Goal: Transaction & Acquisition: Purchase product/service

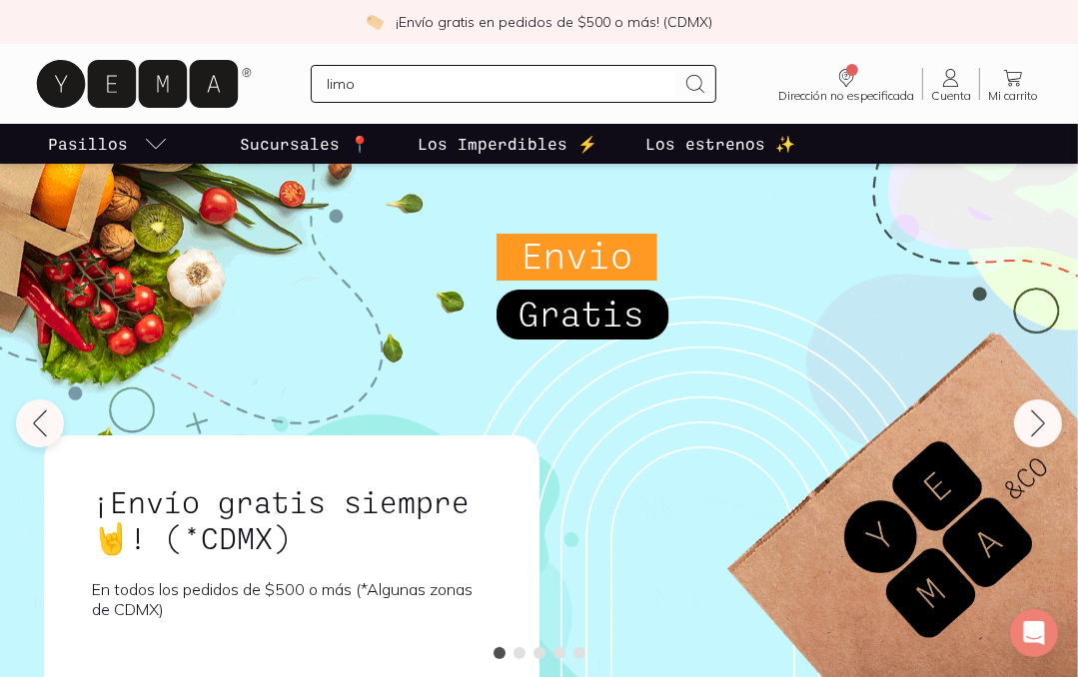
type input "limon"
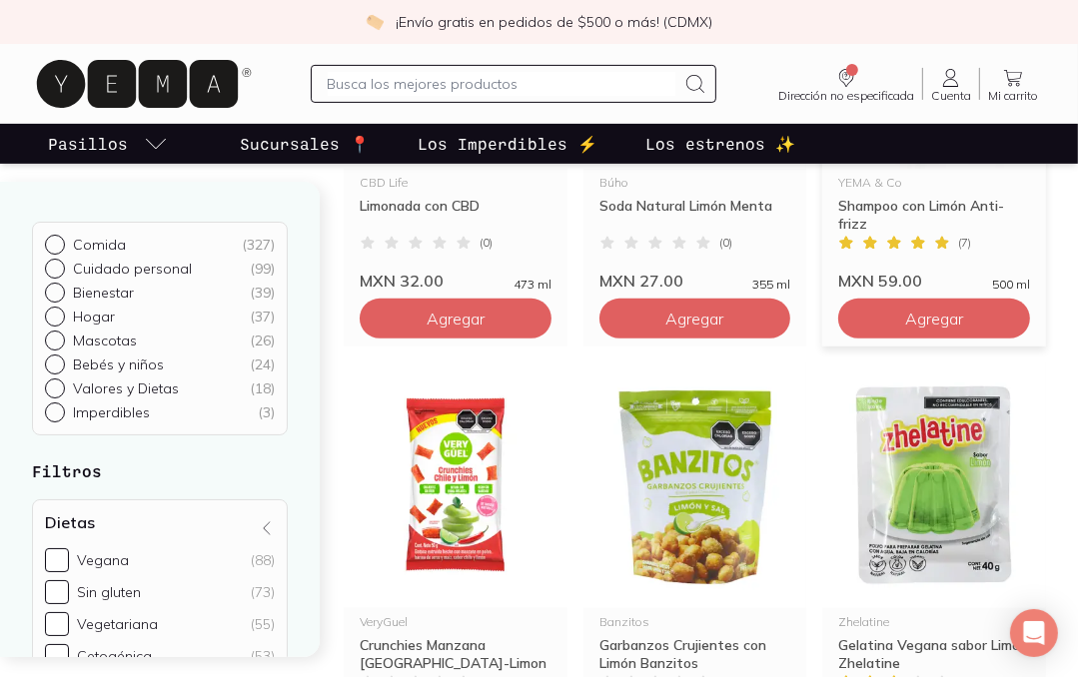
scroll to position [104, 0]
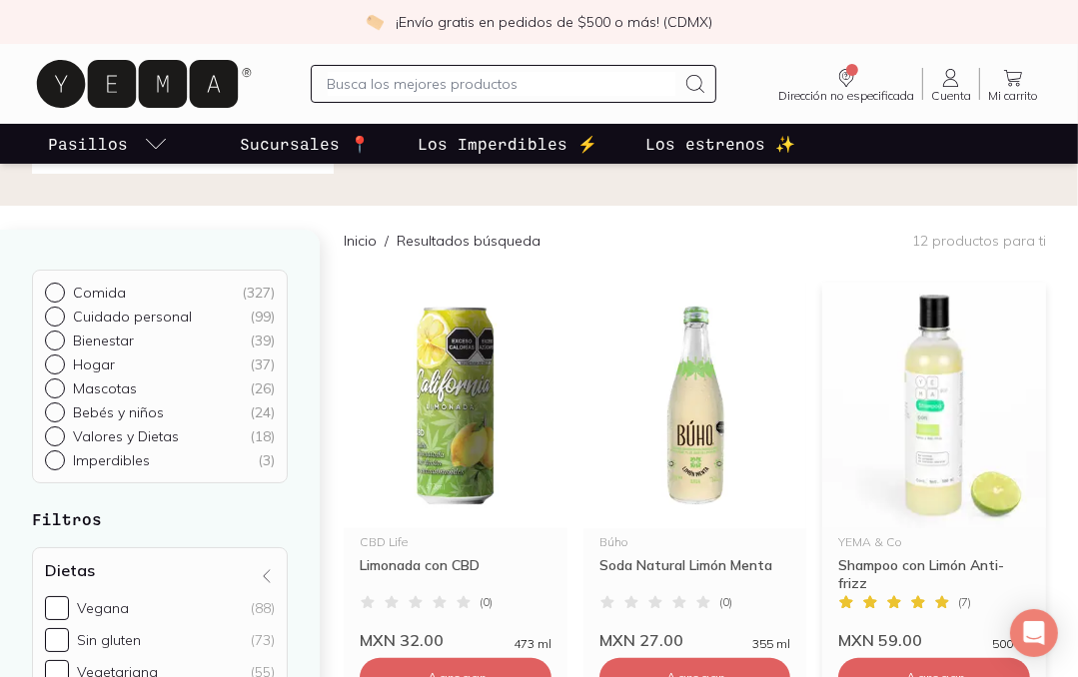
click at [945, 374] on img at bounding box center [934, 406] width 224 height 246
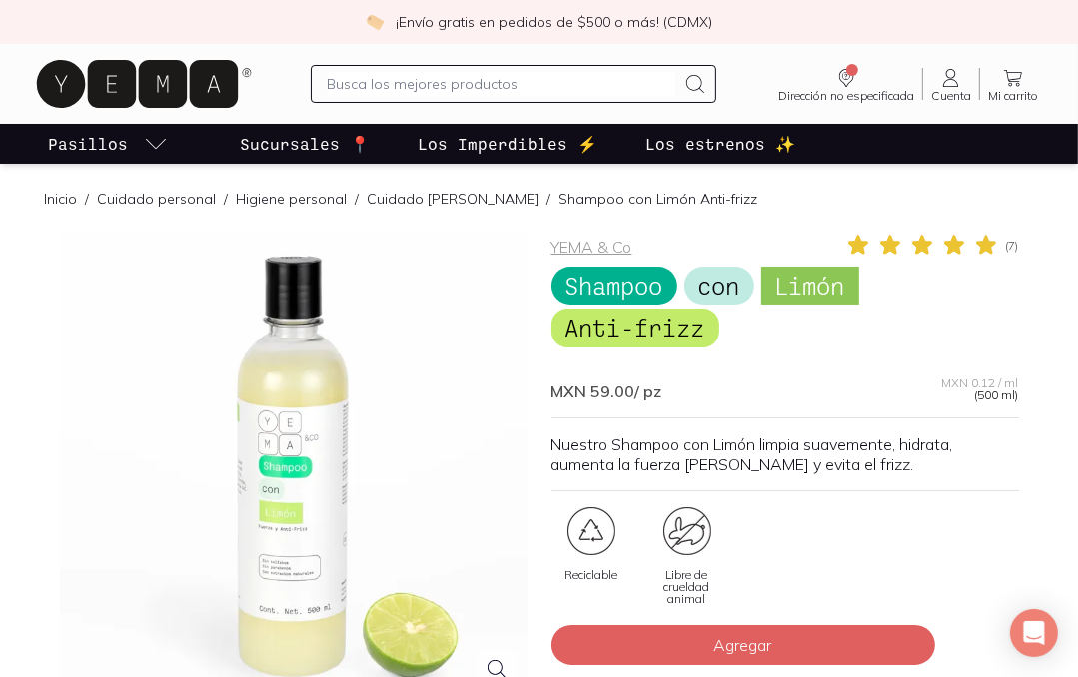
click at [344, 515] on div at bounding box center [293, 466] width 467 height 467
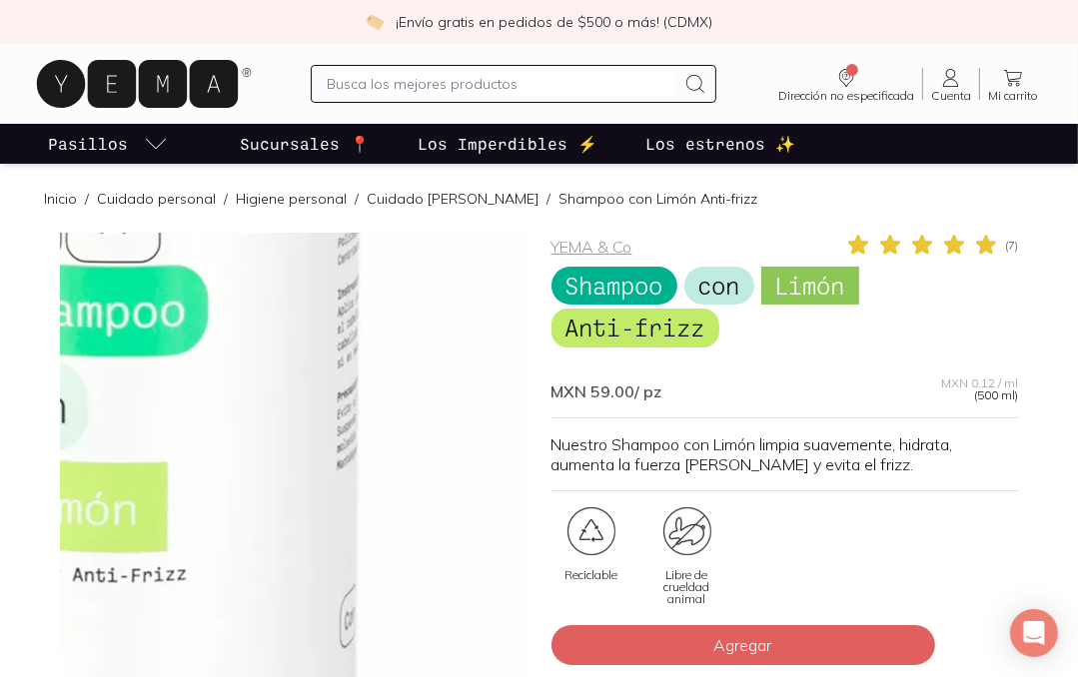
click at [344, 515] on img at bounding box center [129, 306] width 1998 height 1998
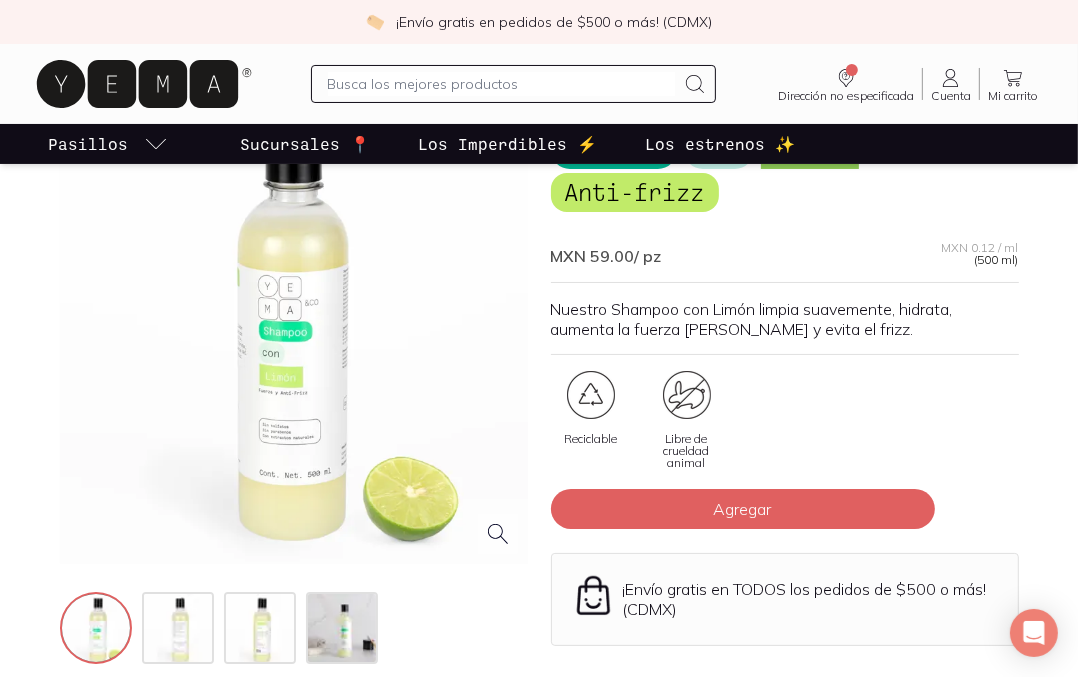
scroll to position [138, 0]
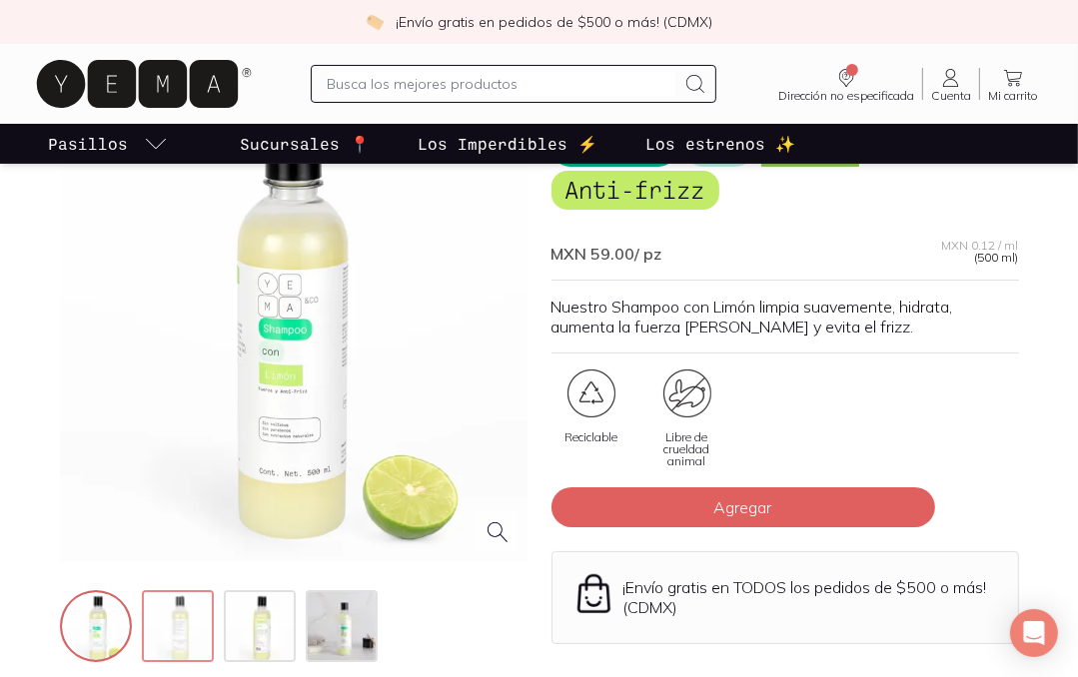
click at [184, 617] on img at bounding box center [180, 628] width 72 height 72
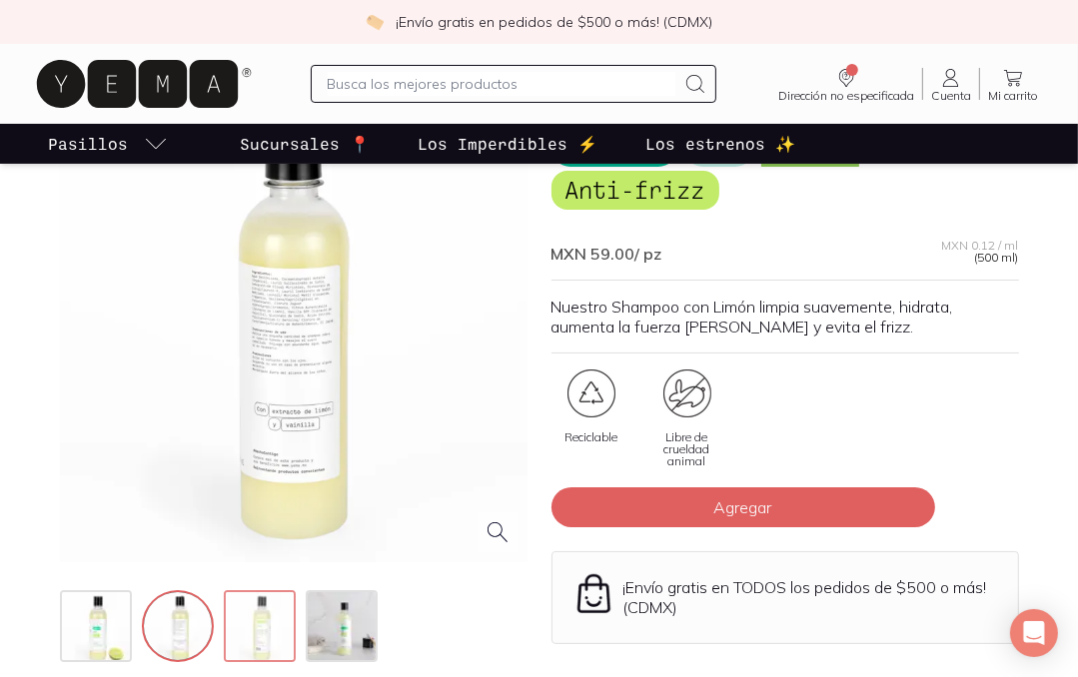
click at [255, 639] on img at bounding box center [262, 628] width 72 height 72
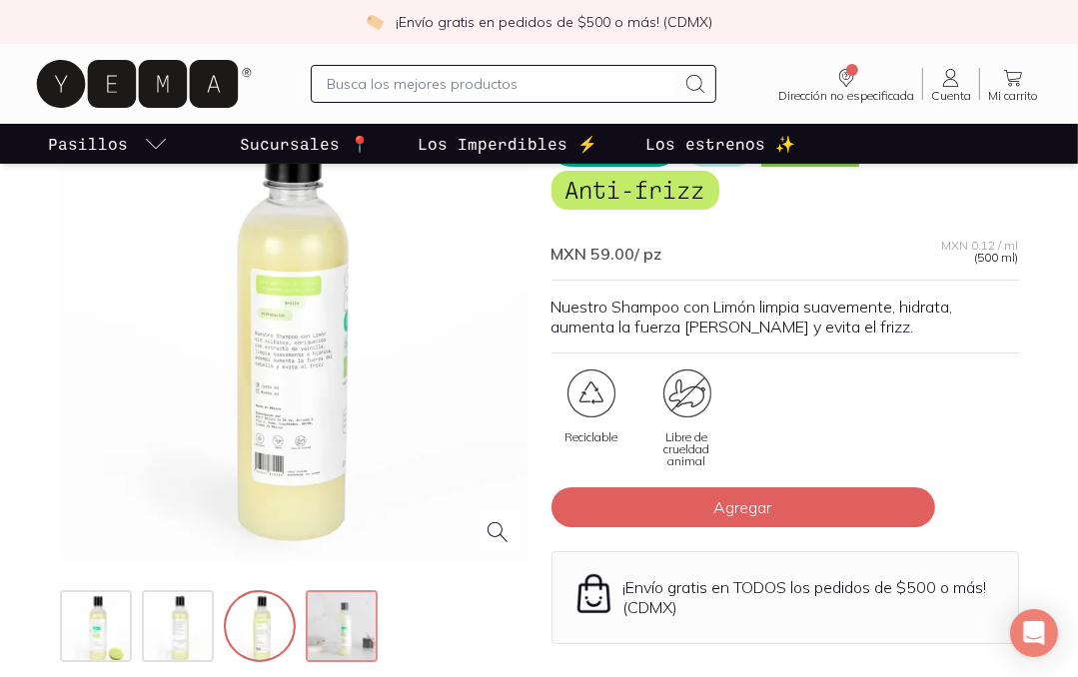
click at [343, 623] on img at bounding box center [344, 628] width 72 height 72
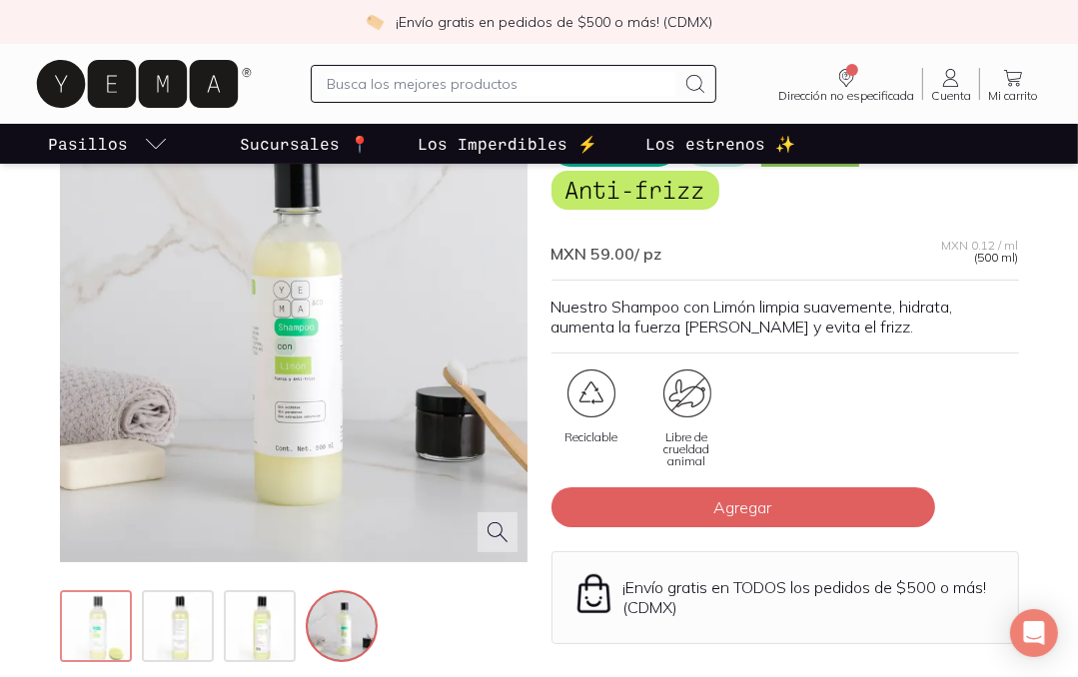
click at [89, 626] on img at bounding box center [98, 628] width 72 height 72
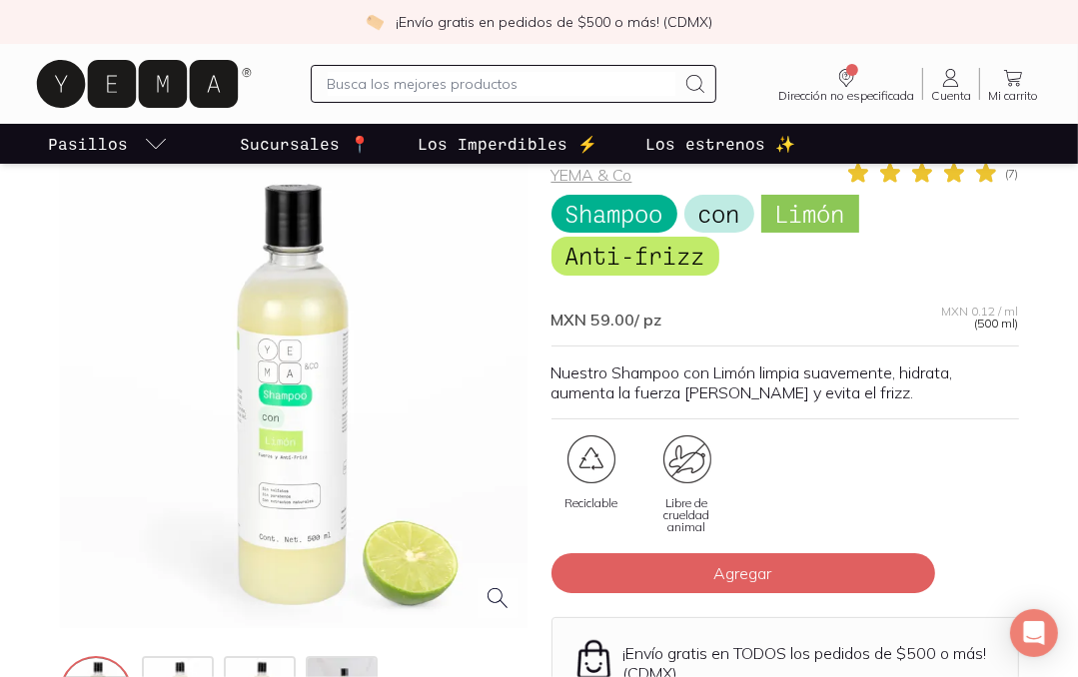
scroll to position [70, 0]
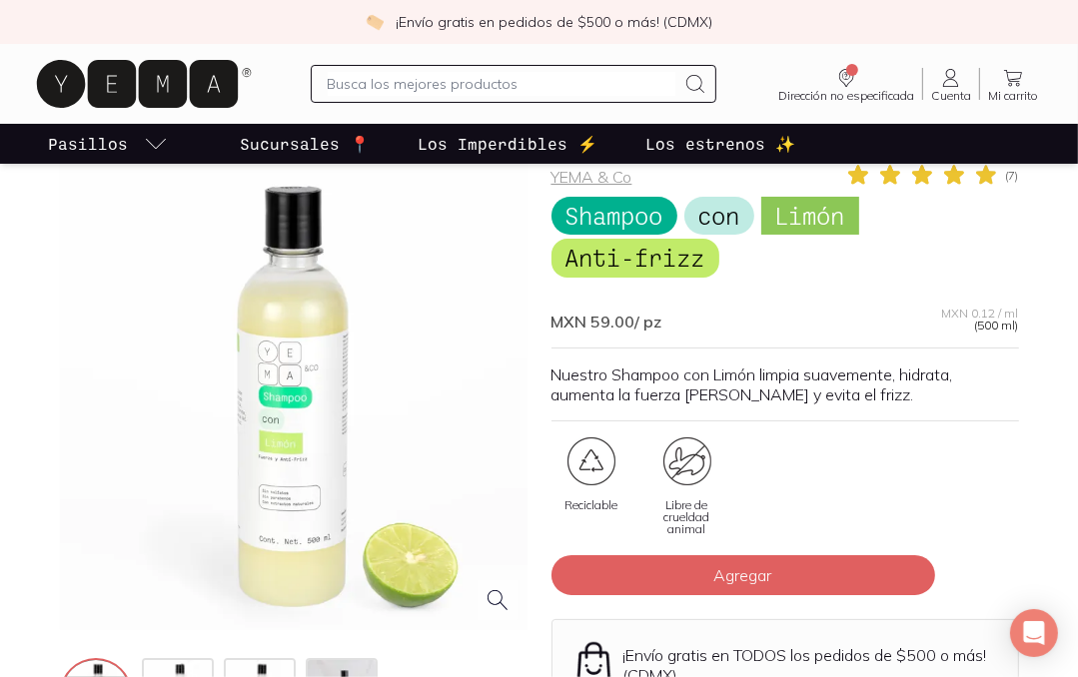
click at [310, 397] on div at bounding box center [293, 396] width 467 height 467
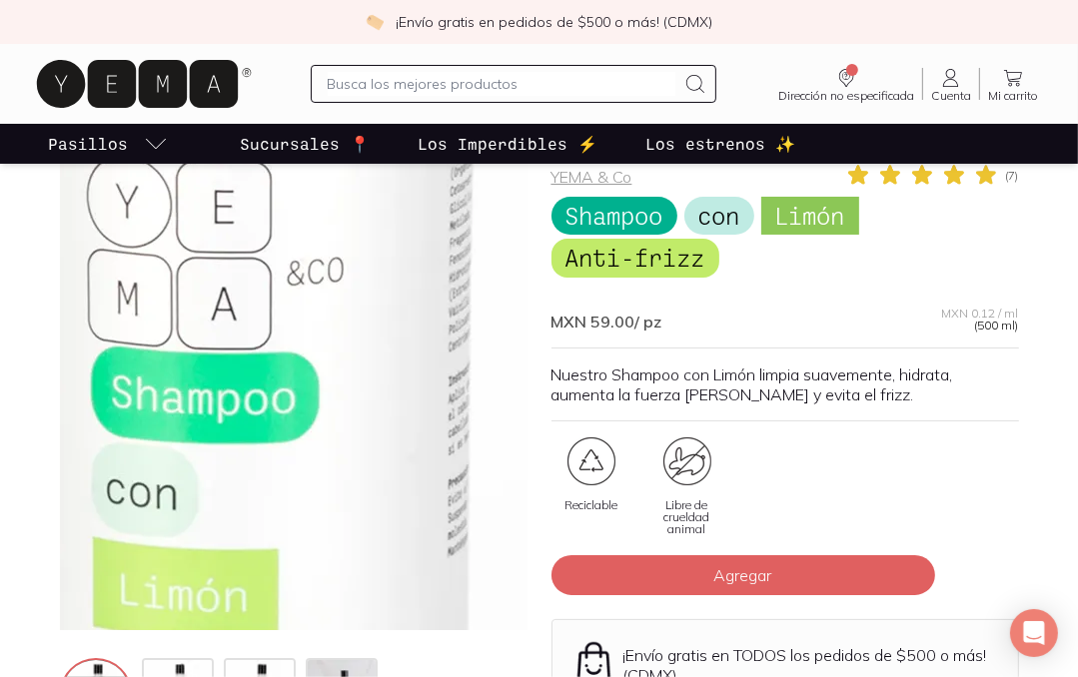
click at [310, 397] on img at bounding box center [240, 393] width 1998 height 1998
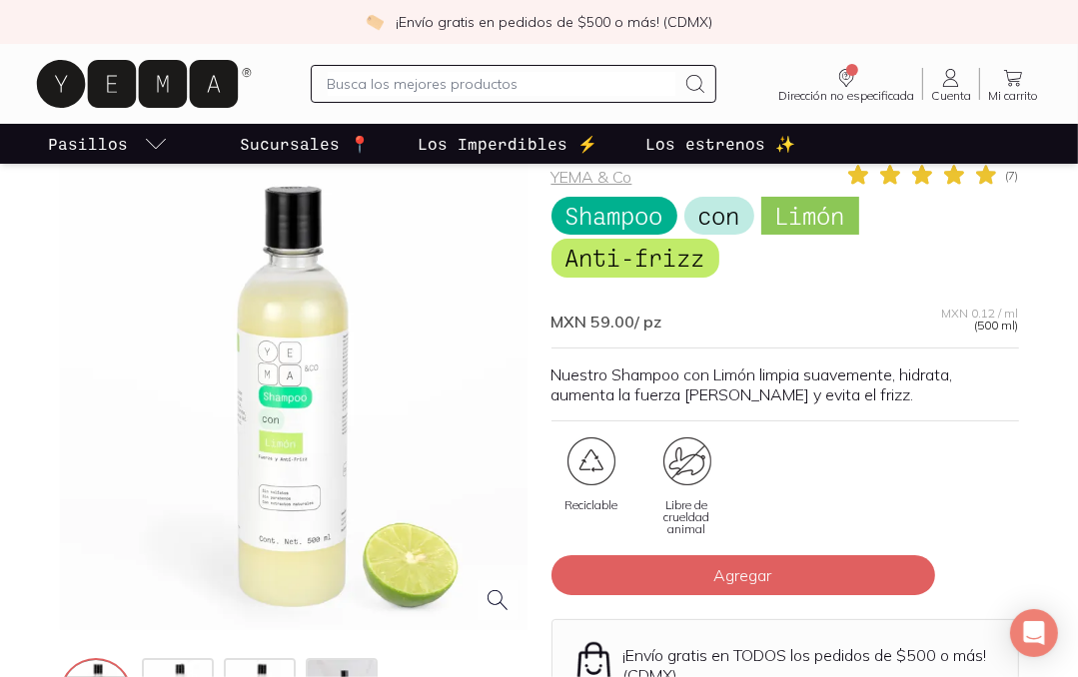
click at [297, 508] on div at bounding box center [293, 396] width 467 height 467
click at [442, 462] on div at bounding box center [293, 396] width 467 height 467
click at [304, 498] on div at bounding box center [293, 396] width 467 height 467
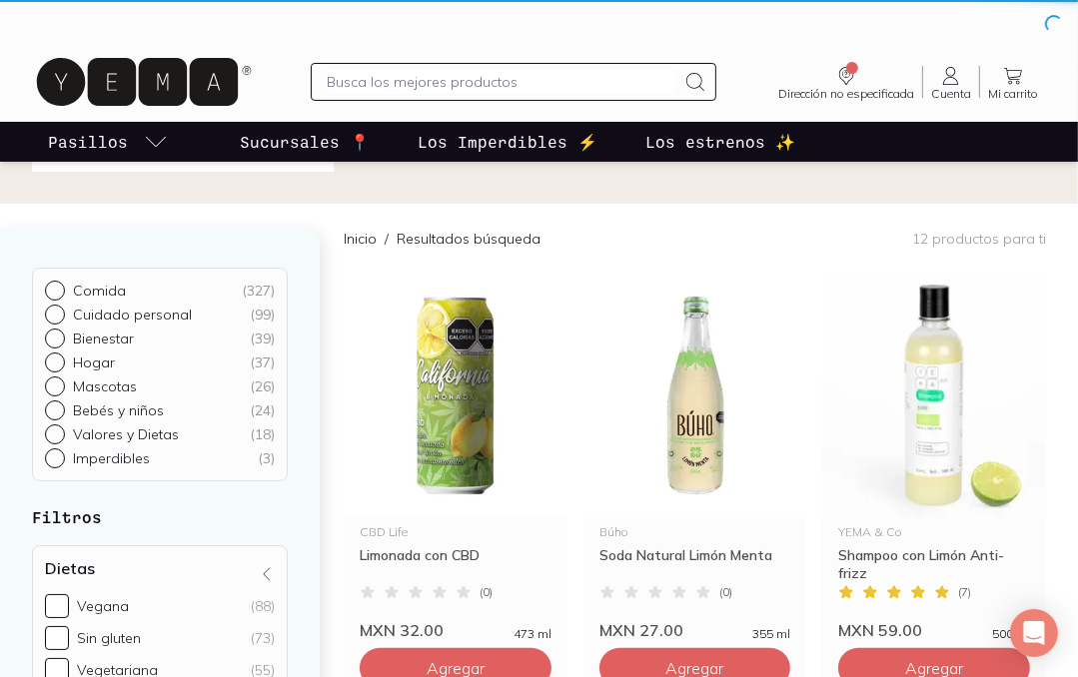
click at [477, 82] on input "text" at bounding box center [502, 82] width 348 height 24
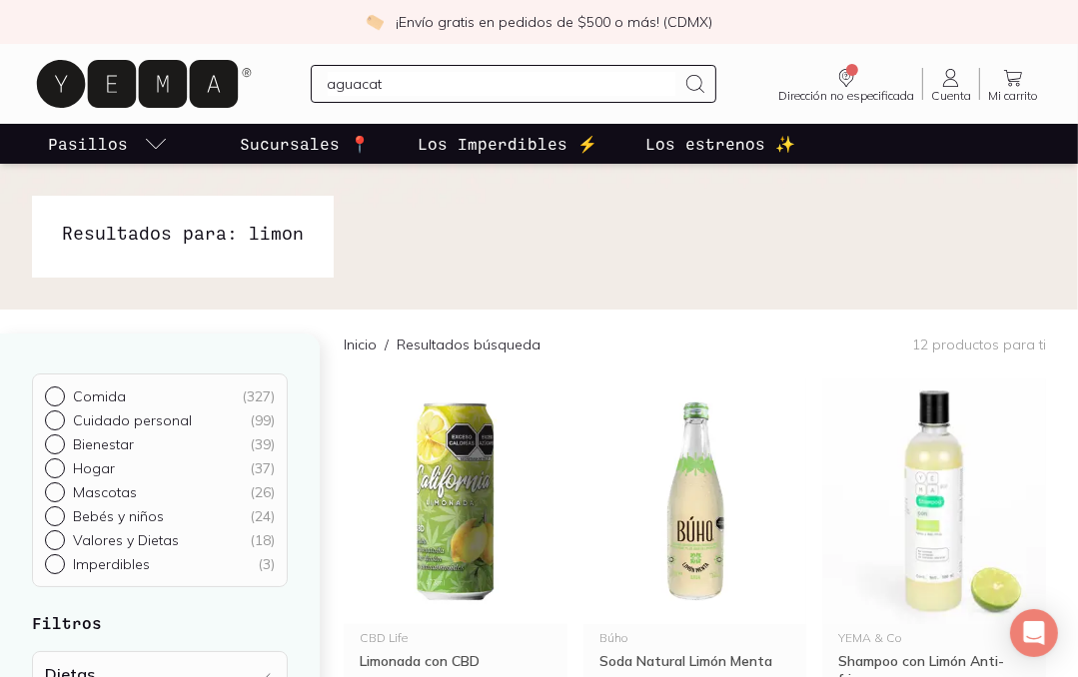
type input "aguacate"
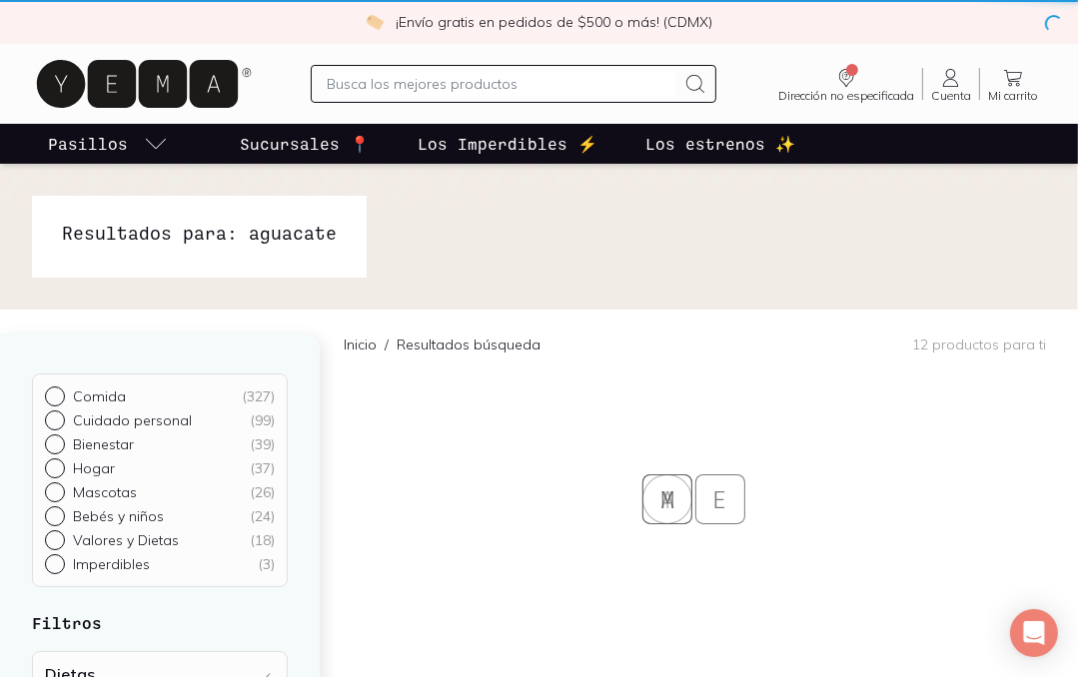
click at [477, 82] on input "text" at bounding box center [502, 84] width 348 height 24
